Goal: Task Accomplishment & Management: Use online tool/utility

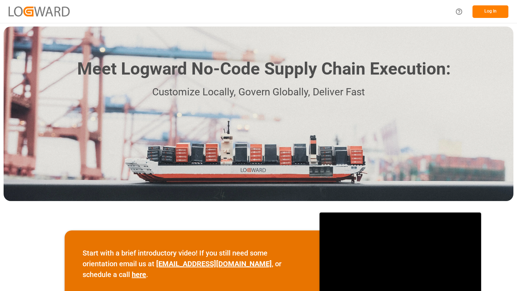
click at [495, 13] on button "Log In" at bounding box center [490, 11] width 36 height 13
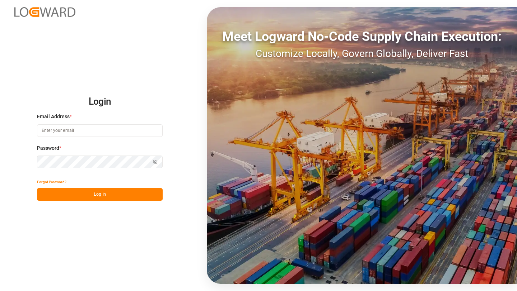
click at [127, 130] on input at bounding box center [100, 130] width 126 height 13
click at [0, 291] on com-1password-button at bounding box center [0, 291] width 0 height 0
type input "saurabh.rawat@logward.com"
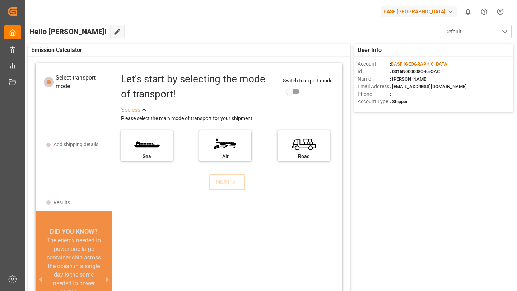
click at [427, 7] on div "BASF Thailand" at bounding box center [418, 11] width 76 height 10
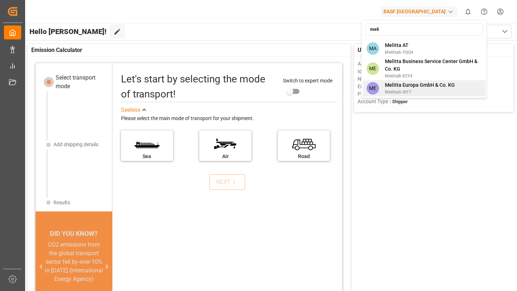
type input "meli"
click at [422, 85] on span "Melitta Europa GmbH & Co. KG" at bounding box center [420, 85] width 70 height 8
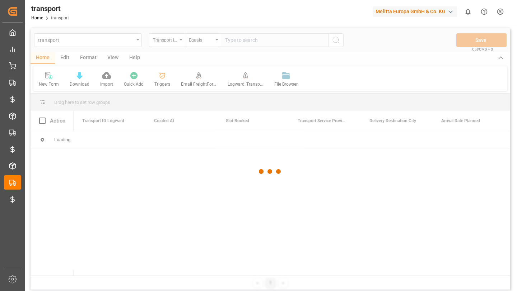
click at [134, 39] on div at bounding box center [269, 171] width 479 height 287
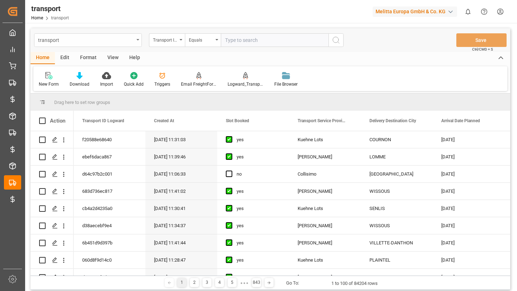
click at [134, 39] on div "transport" at bounding box center [88, 40] width 108 height 14
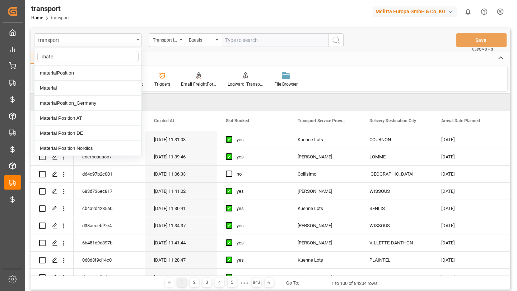
type input "mater"
click at [93, 116] on div "Material Position AT" at bounding box center [87, 118] width 107 height 15
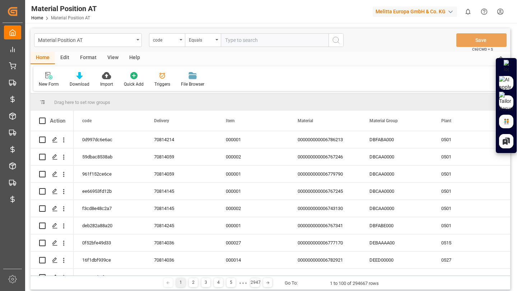
click at [65, 58] on div "Edit" at bounding box center [65, 58] width 20 height 12
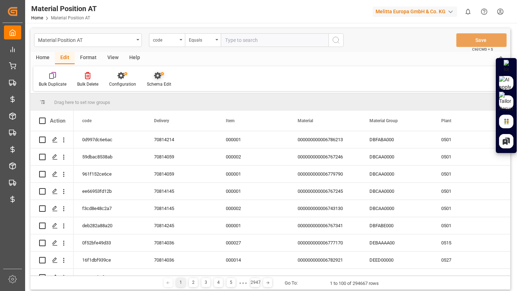
click at [158, 73] on icon at bounding box center [159, 75] width 10 height 7
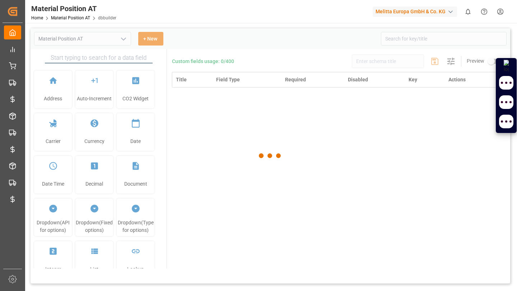
type input "Material Position AT"
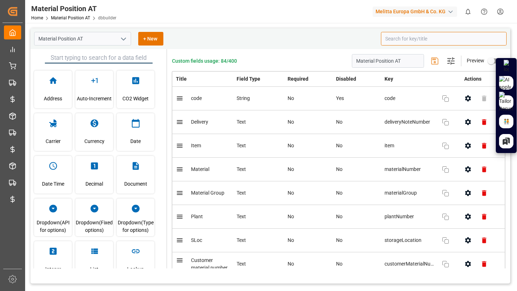
click at [413, 37] on input at bounding box center [444, 39] width 126 height 14
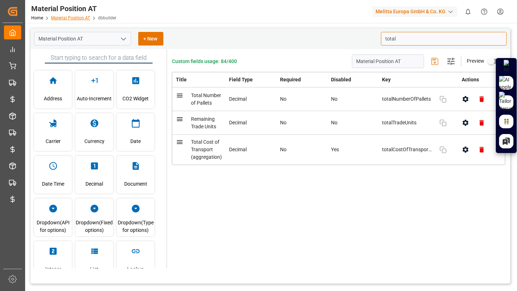
type input "total"
click at [79, 19] on link "Material Position AT" at bounding box center [70, 17] width 39 height 5
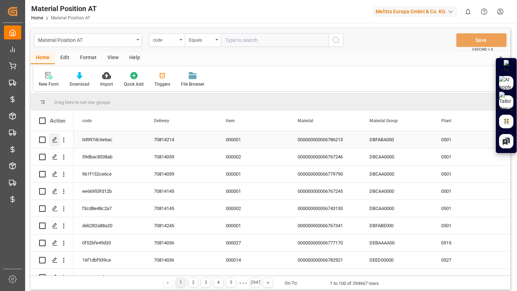
click at [53, 138] on icon "Press SPACE to select this row." at bounding box center [55, 140] width 6 height 6
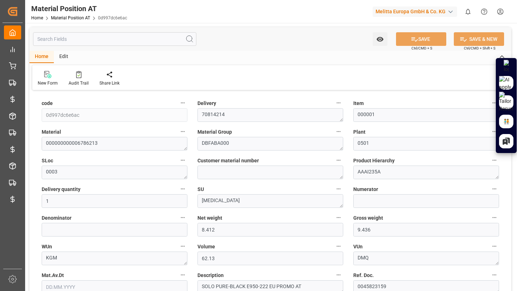
click at [102, 38] on input "text" at bounding box center [114, 39] width 163 height 14
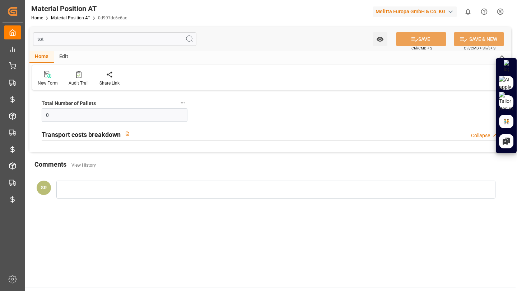
click at [72, 134] on h2 "Transport costs breakdown" at bounding box center [81, 135] width 79 height 10
click at [92, 134] on h2 "Transport costs breakdown" at bounding box center [81, 135] width 79 height 10
click at [250, 128] on div "Transport costs breakdown Collapse" at bounding box center [270, 134] width 457 height 14
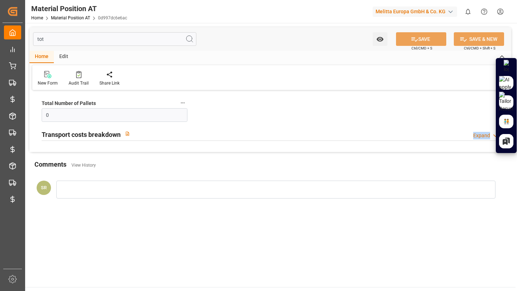
click at [392, 139] on div "Transport costs breakdown Expand" at bounding box center [270, 134] width 457 height 14
click at [392, 139] on div "Transport costs breakdown Collapse" at bounding box center [270, 134] width 457 height 14
click at [376, 122] on div "Total Number of Pallets 0 Transport costs breakdown Expand" at bounding box center [269, 122] width 481 height 60
click at [117, 38] on input "tot" at bounding box center [114, 39] width 163 height 14
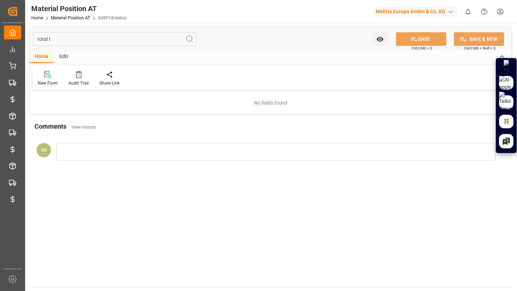
type input "total"
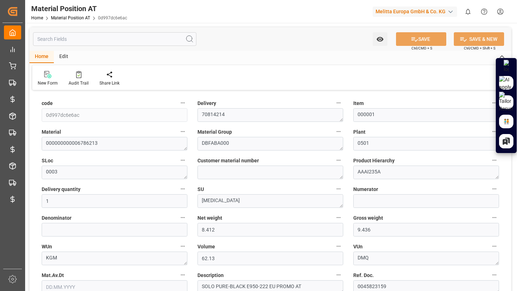
click at [58, 55] on div "Edit" at bounding box center [64, 57] width 20 height 12
click at [134, 73] on icon at bounding box center [139, 74] width 10 height 7
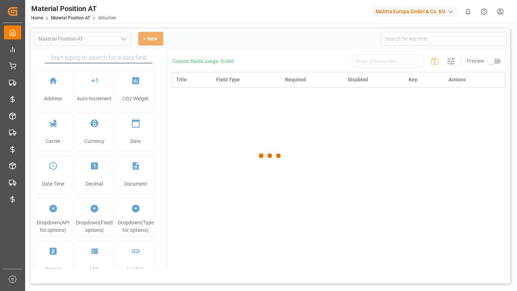
type input "Material Position AT"
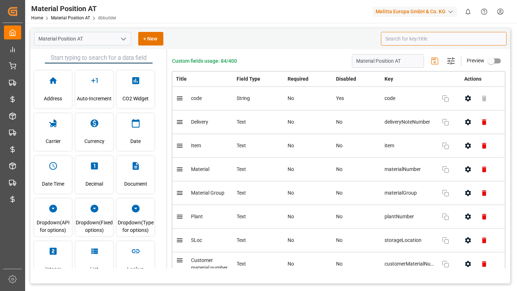
click at [404, 36] on input at bounding box center [444, 39] width 126 height 14
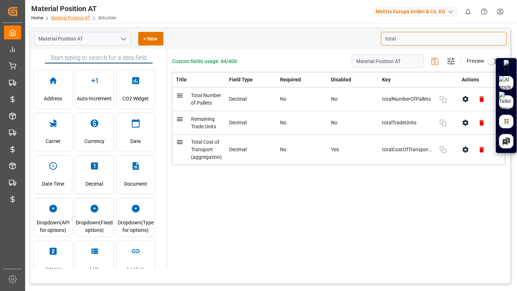
type input "total"
click at [80, 19] on link "Material Position AT" at bounding box center [70, 17] width 39 height 5
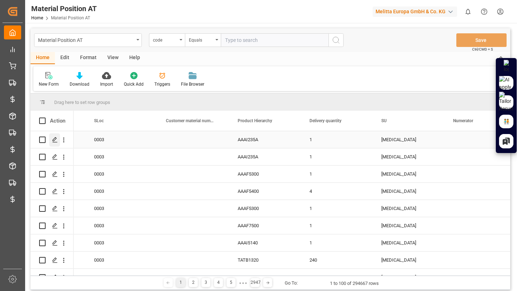
click at [55, 139] on icon "Press SPACE to select this row." at bounding box center [55, 140] width 6 height 6
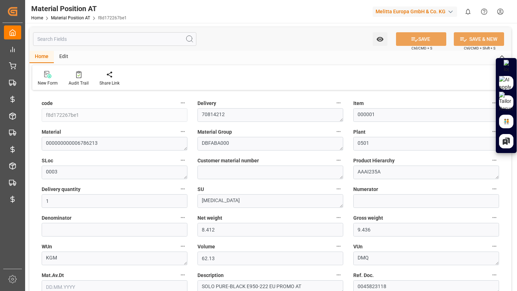
click at [145, 44] on input "text" at bounding box center [114, 39] width 163 height 14
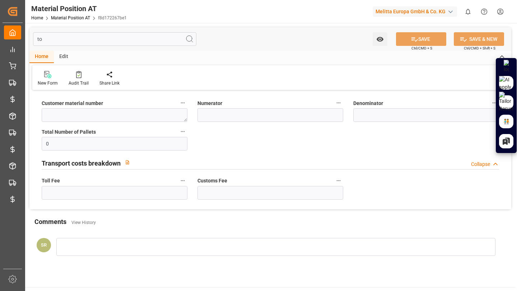
type input "t"
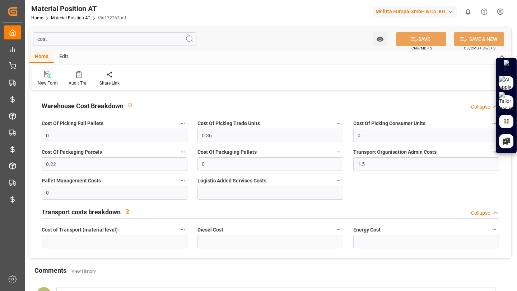
type input "cost"
click at [502, 8] on html "Created by potrace 1.15, written by Peter Selinger 2001-2017 Created by potrace…" at bounding box center [258, 145] width 517 height 291
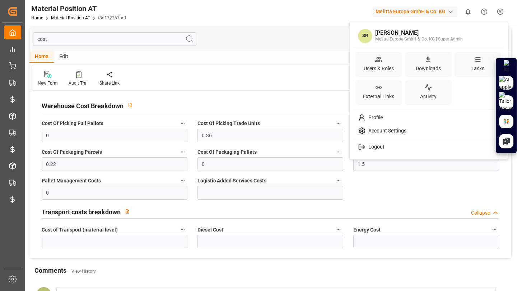
click at [275, 38] on html "Created by potrace 1.15, written by Peter Selinger 2001-2017 Created by potrace…" at bounding box center [258, 145] width 517 height 291
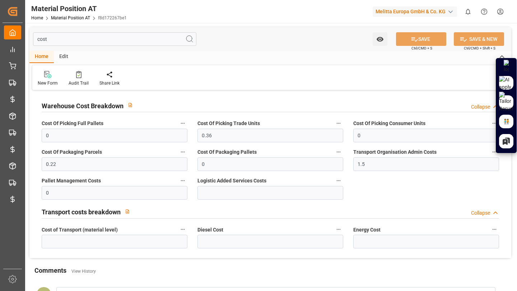
click at [86, 42] on input "cost" at bounding box center [114, 39] width 163 height 14
click at [69, 58] on div "Edit" at bounding box center [64, 57] width 20 height 12
click at [141, 76] on icon at bounding box center [139, 74] width 10 height 7
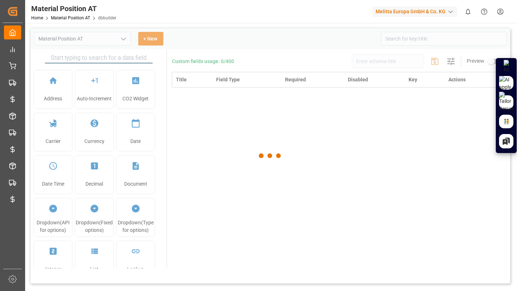
type input "Material Position AT"
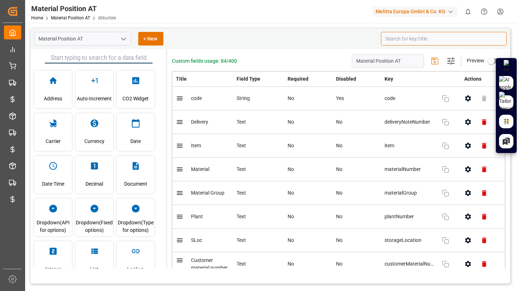
click at [395, 42] on input at bounding box center [444, 39] width 126 height 14
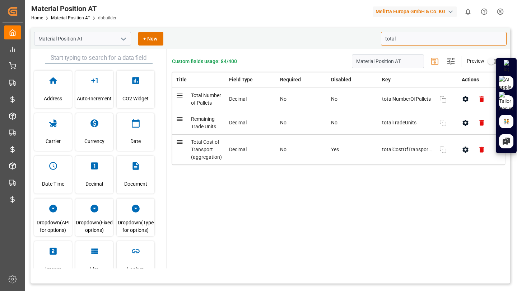
type input "total"
click at [458, 148] on button "button" at bounding box center [465, 150] width 16 height 16
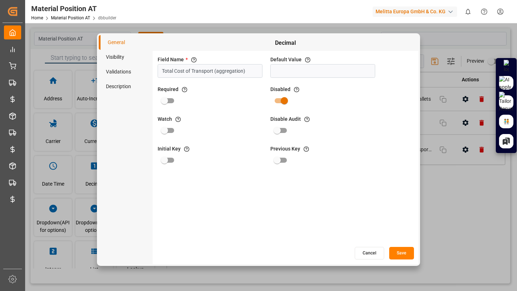
click at [326, 83] on div "Field Name * The title of the field that will be shown in UI Total Cost of Tran…" at bounding box center [284, 149] width 265 height 196
click at [365, 255] on button "Cancel" at bounding box center [368, 253] width 29 height 13
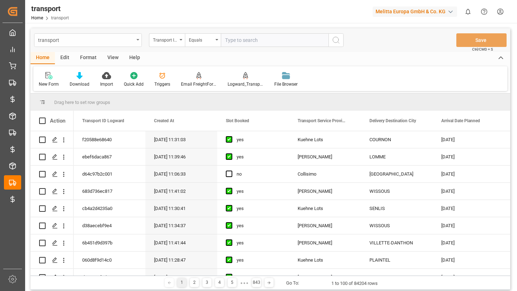
click at [126, 41] on div "transport" at bounding box center [86, 39] width 96 height 9
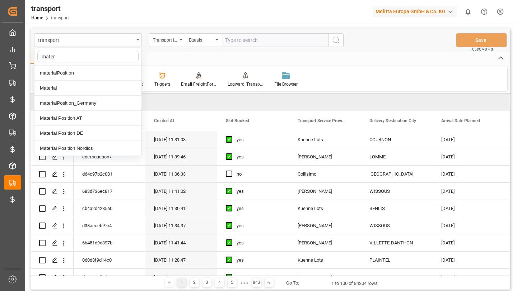
type input "materi"
click at [109, 119] on div "Material Position AT" at bounding box center [87, 118] width 107 height 15
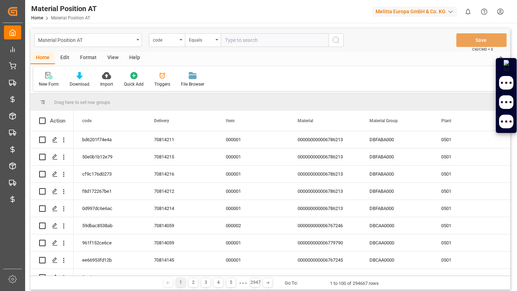
click at [66, 58] on div "Edit" at bounding box center [65, 58] width 20 height 12
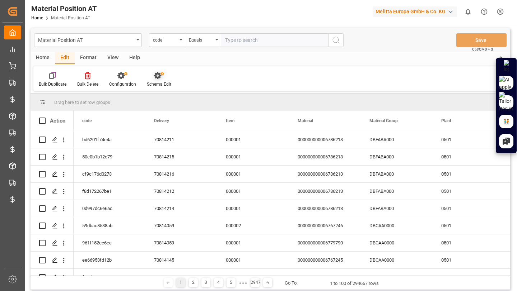
click at [167, 76] on div at bounding box center [159, 76] width 24 height 8
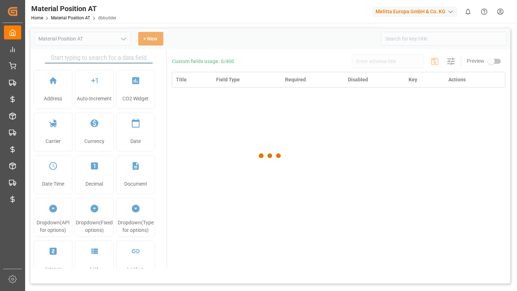
type input "Material Position AT"
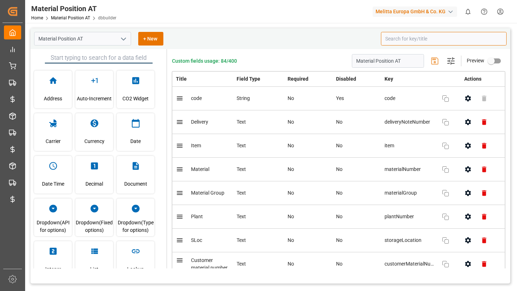
click at [406, 41] on input at bounding box center [444, 39] width 126 height 14
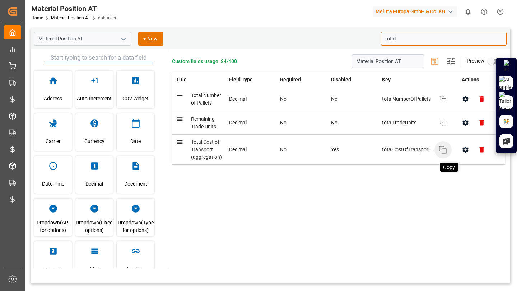
click at [442, 151] on icon "button" at bounding box center [442, 150] width 9 height 9
click at [463, 147] on icon "button" at bounding box center [465, 150] width 8 height 8
type input "total"
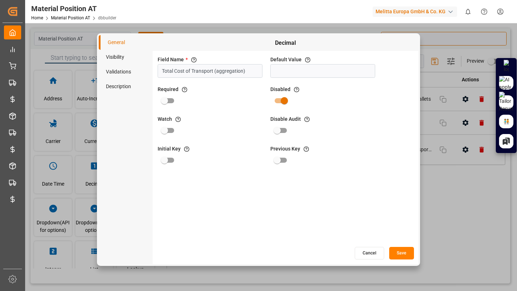
click at [164, 11] on div "Material Position AT Home Material Position AT dbbuilder Melitta Europa GmbH & …" at bounding box center [268, 11] width 497 height 23
click at [188, 12] on div "Material Position AT Home Material Position AT dbbuilder Melitta Europa GmbH & …" at bounding box center [268, 11] width 497 height 23
click at [119, 62] on li "Visibility" at bounding box center [126, 57] width 54 height 15
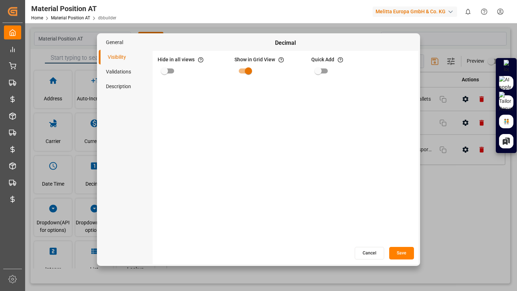
click at [119, 69] on li "Validations" at bounding box center [126, 72] width 54 height 15
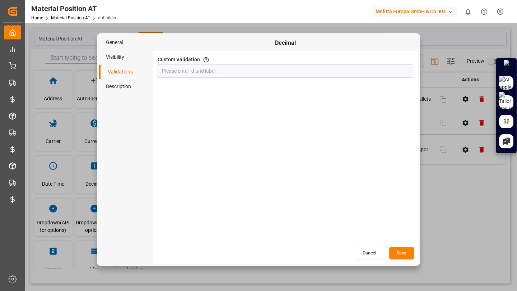
click at [119, 58] on li "Visibility" at bounding box center [126, 57] width 54 height 15
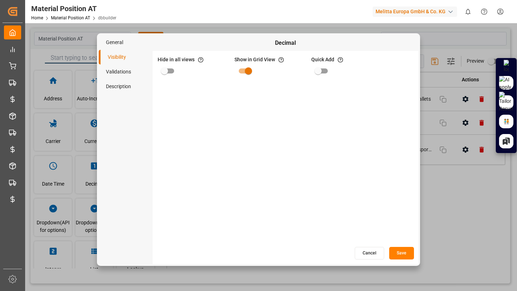
click at [120, 70] on li "Validations" at bounding box center [126, 72] width 54 height 15
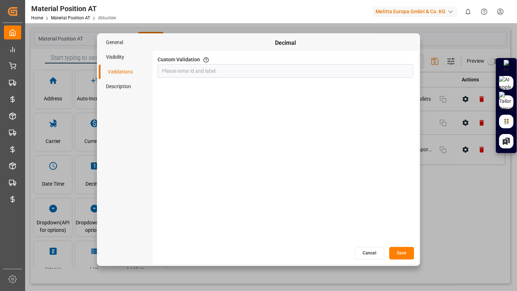
click at [121, 85] on li "Description" at bounding box center [126, 86] width 54 height 15
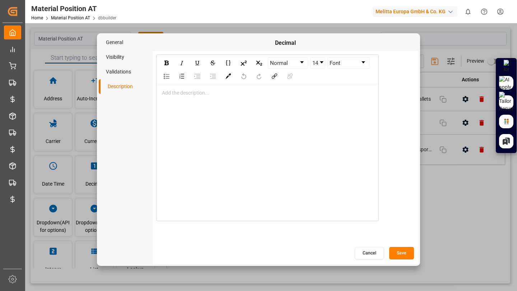
click at [120, 57] on li "Visibility" at bounding box center [126, 57] width 54 height 15
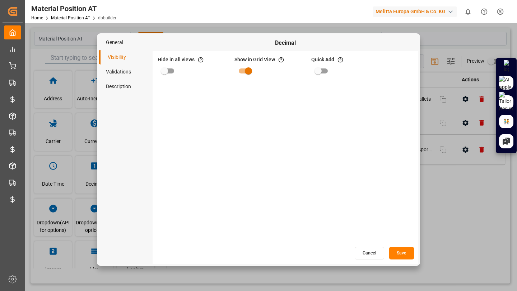
click at [117, 48] on li "General" at bounding box center [126, 42] width 54 height 15
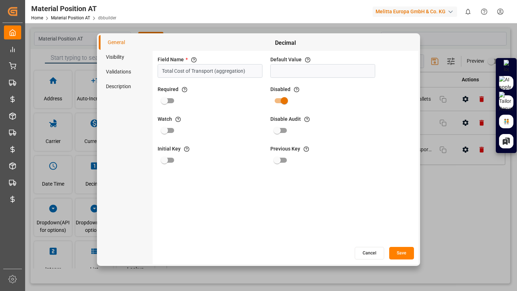
click at [154, 14] on div "Material Position AT Home Material Position AT dbbuilder Melitta Europa GmbH & …" at bounding box center [268, 11] width 497 height 23
click at [359, 250] on button "Cancel" at bounding box center [368, 253] width 29 height 13
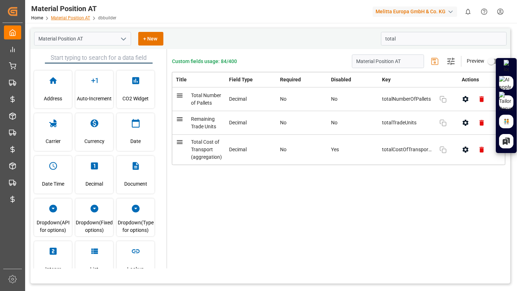
click at [82, 18] on link "Material Position AT" at bounding box center [70, 17] width 39 height 5
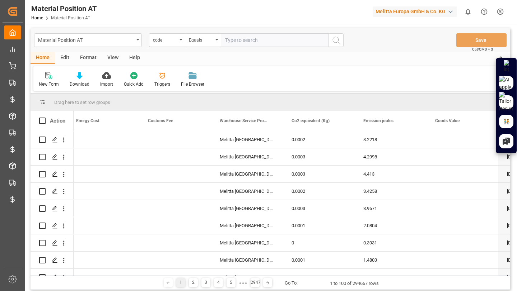
click at [63, 63] on div "Edit" at bounding box center [65, 58] width 20 height 12
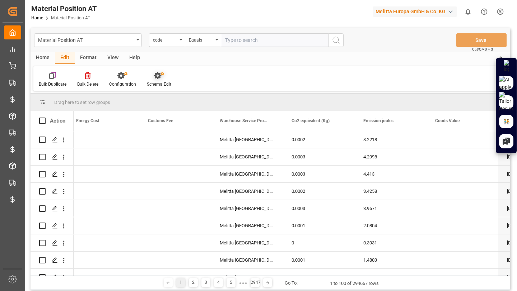
click at [158, 76] on icon at bounding box center [157, 75] width 7 height 7
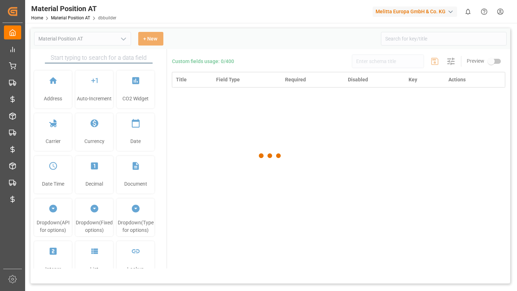
type input "Material Position AT"
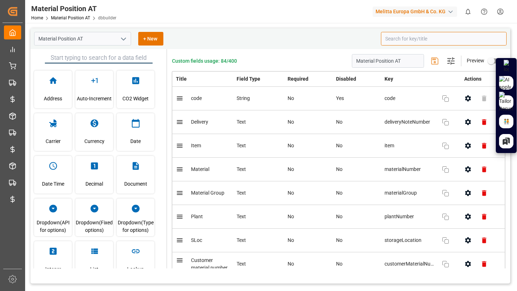
click at [409, 44] on input at bounding box center [444, 39] width 126 height 14
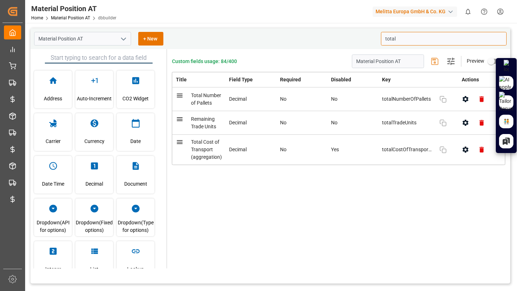
type input "total"
click at [461, 150] on button "button" at bounding box center [465, 150] width 16 height 16
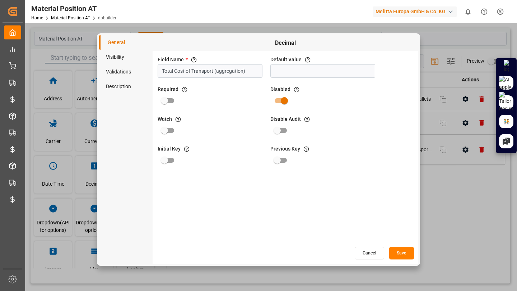
click at [121, 53] on li "Visibility" at bounding box center [126, 57] width 54 height 15
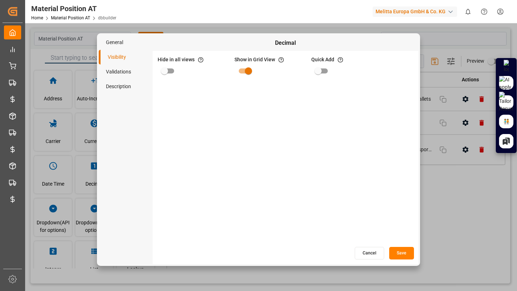
click at [119, 64] on li "Visibility" at bounding box center [126, 57] width 54 height 15
click at [119, 72] on li "Validations" at bounding box center [126, 72] width 54 height 15
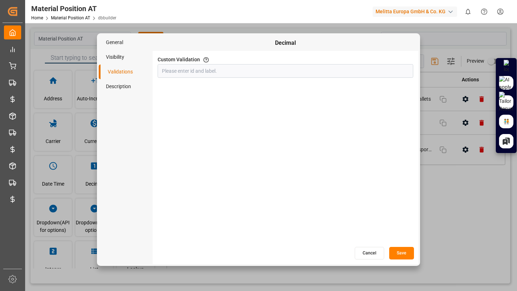
click at [118, 90] on li "Description" at bounding box center [126, 86] width 54 height 15
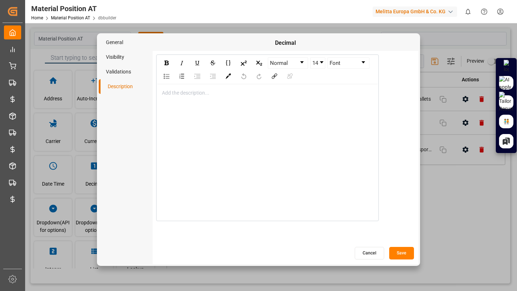
click at [123, 74] on li "Validations" at bounding box center [126, 72] width 54 height 15
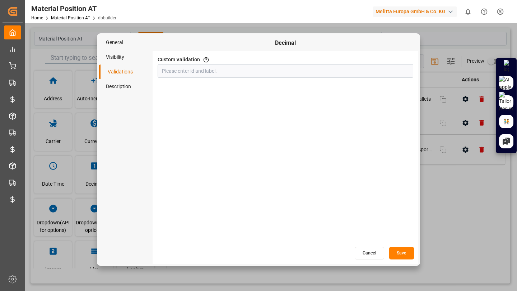
click at [125, 63] on li "Visibility" at bounding box center [126, 57] width 54 height 15
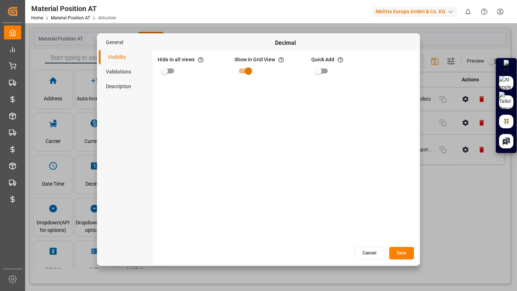
click at [125, 43] on li "General" at bounding box center [126, 42] width 54 height 15
